Goal: Task Accomplishment & Management: Manage account settings

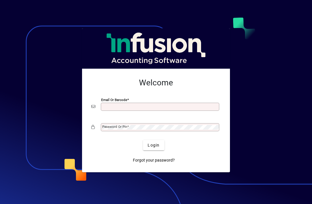
click at [140, 106] on input "Email or Barcode" at bounding box center [160, 107] width 117 height 5
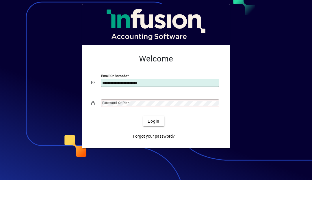
type input "**********"
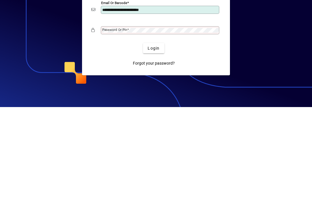
click at [161, 158] on span "Forgot your password?" at bounding box center [154, 161] width 42 height 6
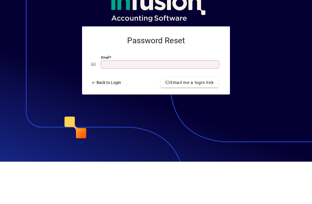
click at [117, 105] on input "Email" at bounding box center [160, 107] width 117 height 5
type input "*"
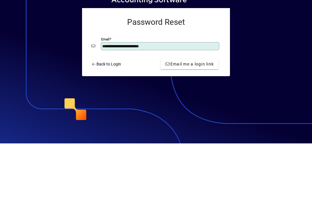
type input "**********"
click at [195, 122] on span "Email me a login link" at bounding box center [189, 125] width 49 height 6
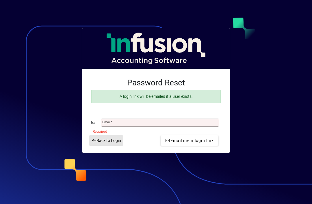
click at [113, 140] on span "Back to Login" at bounding box center [106, 141] width 30 height 6
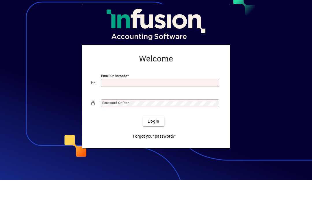
click at [276, 49] on div at bounding box center [156, 102] width 312 height 204
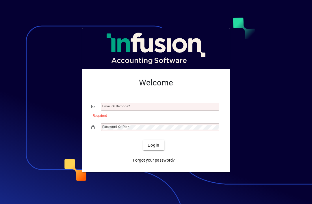
click at [137, 105] on input "Email or Barcode" at bounding box center [160, 107] width 117 height 5
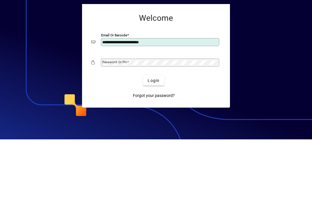
type input "**********"
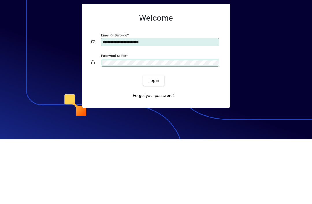
click at [156, 143] on span "Login" at bounding box center [154, 146] width 12 height 6
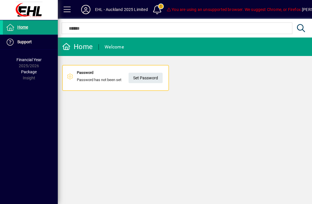
click at [149, 76] on span "Set Password" at bounding box center [145, 78] width 25 height 10
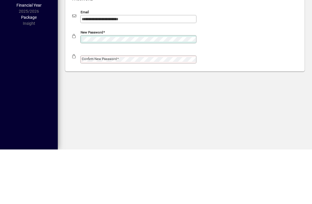
click at [90, 112] on mat-label "Confirm new password" at bounding box center [99, 114] width 35 height 4
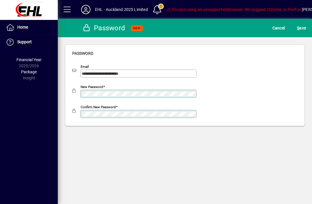
click at [276, 29] on span "Cancel" at bounding box center [279, 27] width 13 height 9
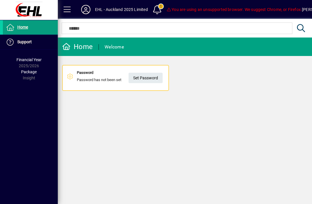
click at [24, 25] on span "Home" at bounding box center [22, 27] width 11 height 5
click at [119, 45] on div "Welcome" at bounding box center [114, 46] width 19 height 9
click at [149, 78] on span "Set Password" at bounding box center [145, 78] width 25 height 10
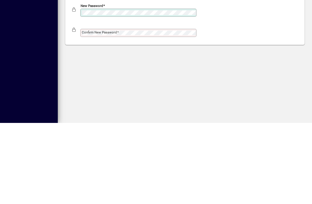
click at [95, 112] on mat-label "Confirm new password" at bounding box center [99, 114] width 35 height 4
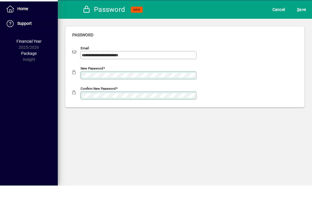
click at [303, 23] on span "S ave" at bounding box center [301, 27] width 9 height 9
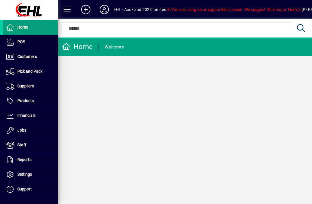
click at [27, 99] on span "Products" at bounding box center [25, 101] width 16 height 5
